Goal: Use online tool/utility: Utilize a website feature to perform a specific function

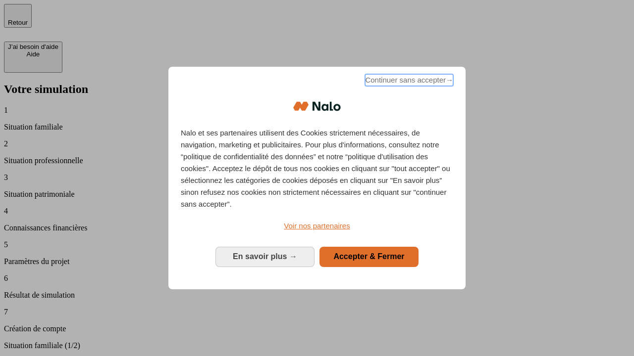
click at [408, 82] on span "Continuer sans accepter →" at bounding box center [409, 80] width 88 height 12
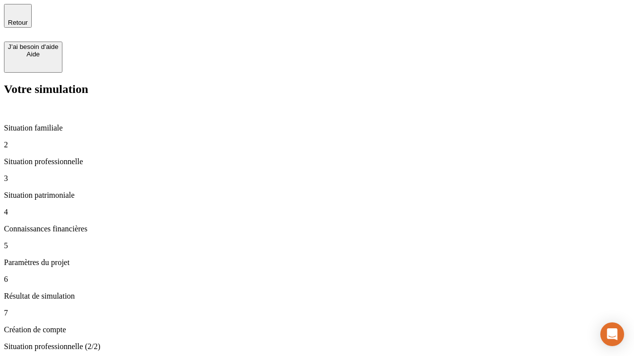
type input "30 000"
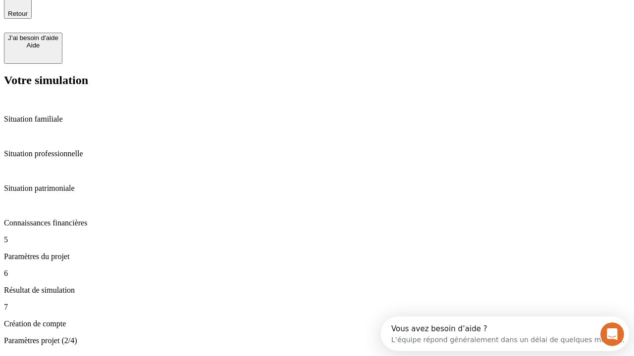
type input "25"
type input "64"
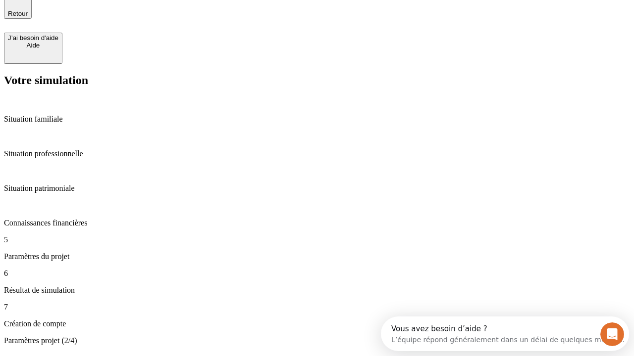
type input "1 000"
type input "640"
